Goal: Task Accomplishment & Management: Use online tool/utility

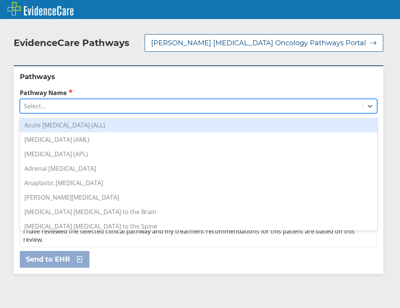
click at [92, 100] on div "Select..." at bounding box center [191, 106] width 342 height 13
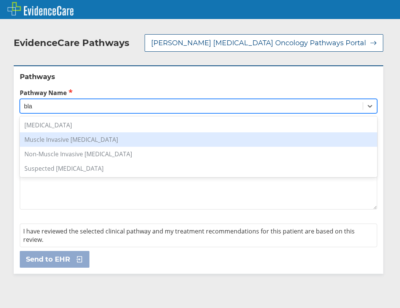
type input "bla"
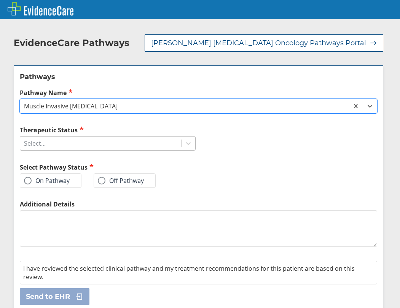
click at [122, 139] on div "Select..." at bounding box center [100, 143] width 161 height 13
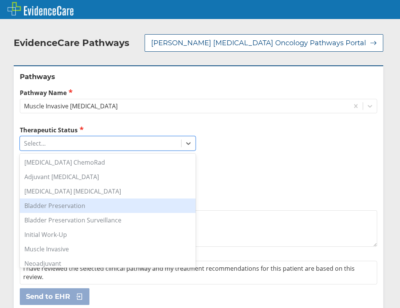
scroll to position [77, 0]
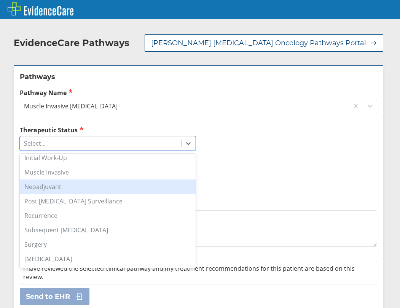
click at [75, 180] on div "Neoadjuvant" at bounding box center [108, 186] width 176 height 14
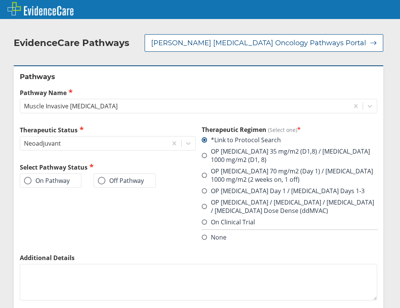
click at [62, 177] on label "On Pathway" at bounding box center [47, 181] width 46 height 8
click at [0, 0] on input "On Pathway" at bounding box center [0, 0] width 0 height 0
click at [201, 153] on span at bounding box center [203, 155] width 5 height 5
click at [0, 0] on input "OP [MEDICAL_DATA] 35 mg/m2 (D1,8) / [MEDICAL_DATA] 1000 mg/m2 (D1, 8)" at bounding box center [0, 0] width 0 height 0
click at [40, 177] on label "On Pathway" at bounding box center [47, 181] width 46 height 8
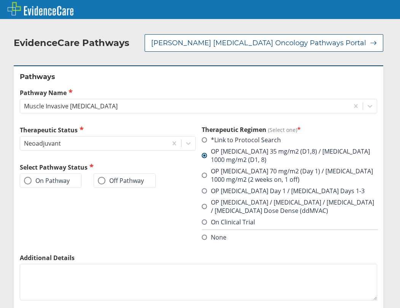
click at [0, 0] on input "On Pathway" at bounding box center [0, 0] width 0 height 0
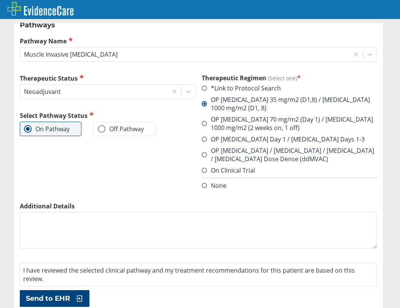
drag, startPoint x: 54, startPoint y: 292, endPoint x: 71, endPoint y: 281, distance: 20.8
click at [54, 294] on span "Send to EHR" at bounding box center [48, 298] width 44 height 9
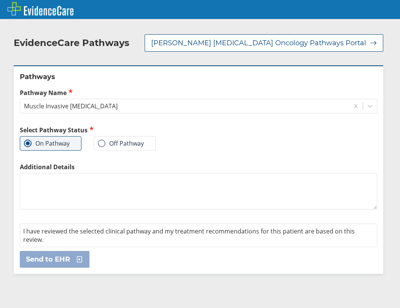
scroll to position [0, 0]
